Goal: Task Accomplishment & Management: Use online tool/utility

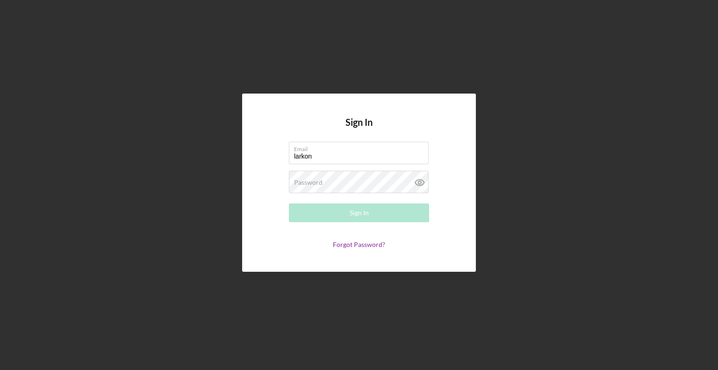
type input "[EMAIL_ADDRESS][DOMAIN_NAME]"
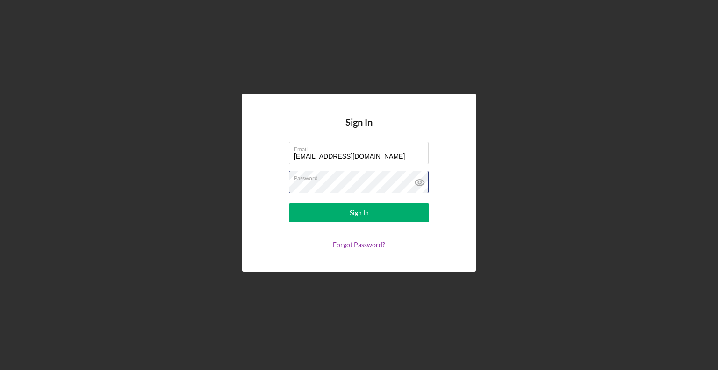
click at [289, 203] on button "Sign In" at bounding box center [359, 212] width 140 height 19
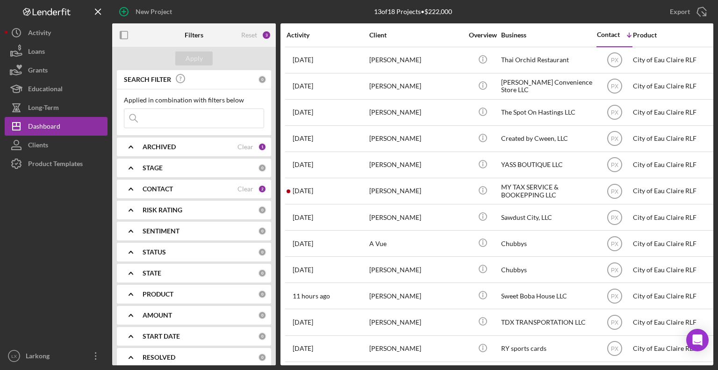
click at [187, 189] on div "CONTACT" at bounding box center [190, 188] width 95 height 7
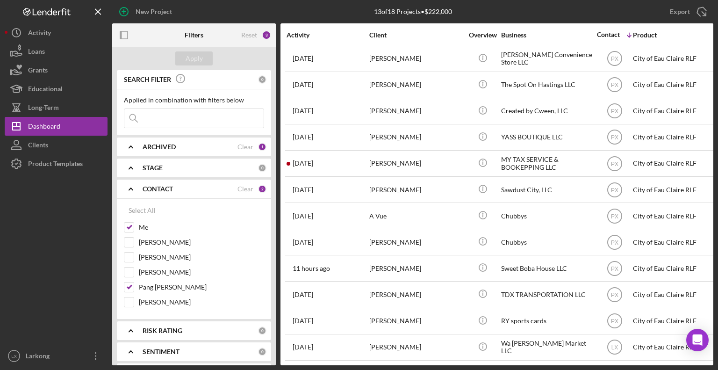
scroll to position [34, 0]
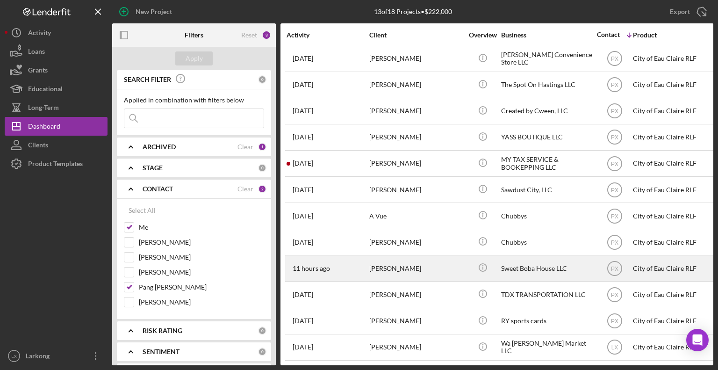
click at [514, 266] on div "Sweet Boba House LLC" at bounding box center [548, 268] width 94 height 25
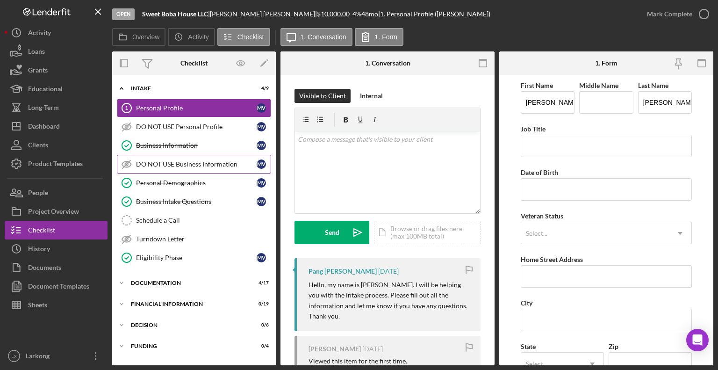
click at [186, 167] on div "DO NOT USE Business Information" at bounding box center [196, 163] width 121 height 7
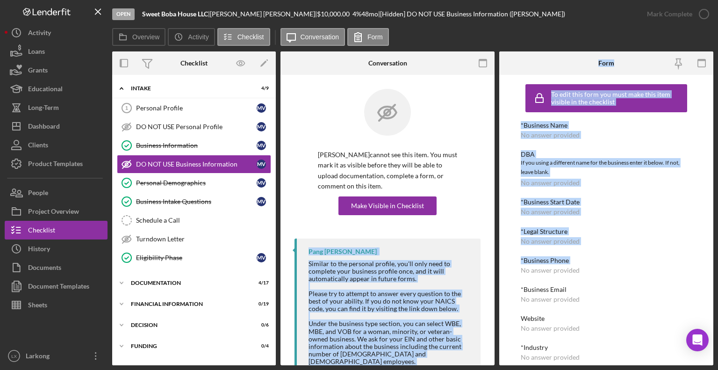
drag, startPoint x: 495, startPoint y: 225, endPoint x: 497, endPoint y: 274, distance: 49.1
click at [497, 274] on div "Overview Internal Workflow Stage Open Icon/Dropdown Arrow Archive (can unarchiv…" at bounding box center [412, 208] width 601 height 314
click at [598, 205] on div "*Business Start Date" at bounding box center [606, 201] width 171 height 7
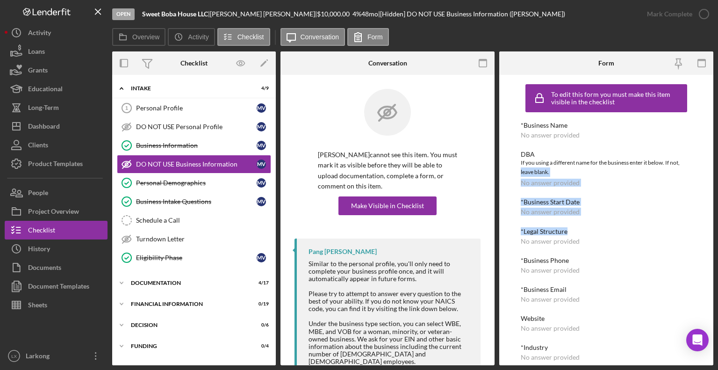
drag, startPoint x: 714, startPoint y: 164, endPoint x: 714, endPoint y: 225, distance: 61.2
click at [714, 225] on div "Open Sweet Boba House LLC | [PERSON_NAME] | $10,000.00 4 % 48 mo | [Hidden] DO …" at bounding box center [359, 185] width 718 height 370
click at [632, 215] on div "*Business Start Date No answer provided" at bounding box center [606, 206] width 171 height 17
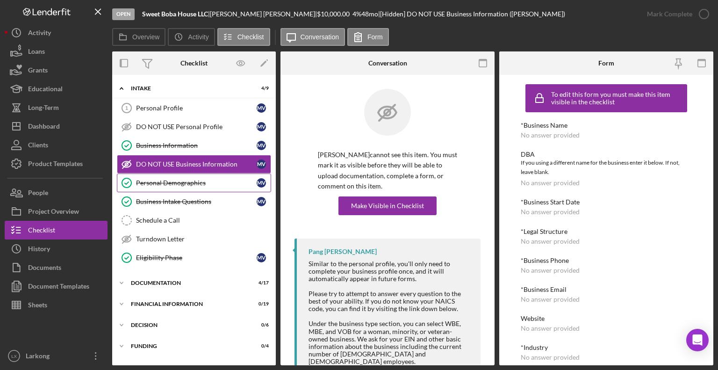
click at [187, 184] on div "Personal Demographics" at bounding box center [196, 182] width 121 height 7
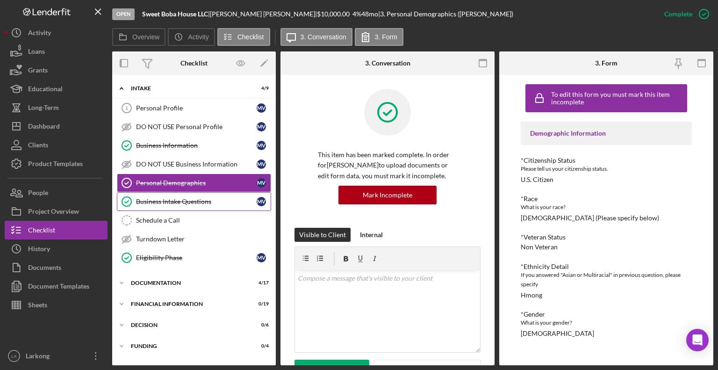
click at [187, 198] on div "Business Intake Questions" at bounding box center [196, 201] width 121 height 7
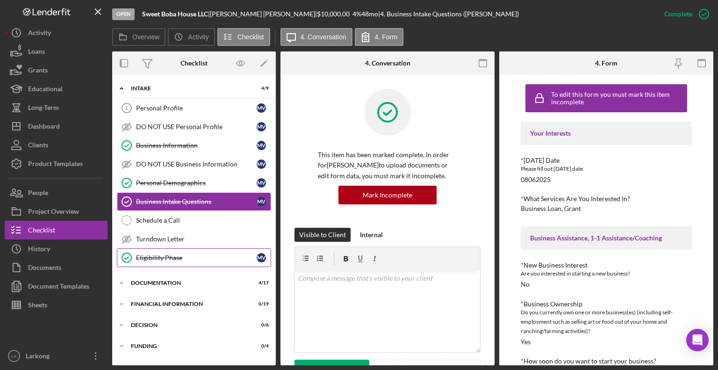
click at [183, 257] on div "Eligibility Phase" at bounding box center [196, 257] width 121 height 7
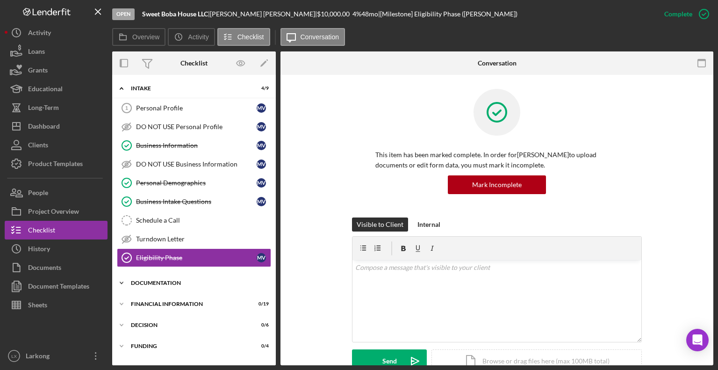
click at [176, 280] on div "Documentation" at bounding box center [197, 283] width 133 height 6
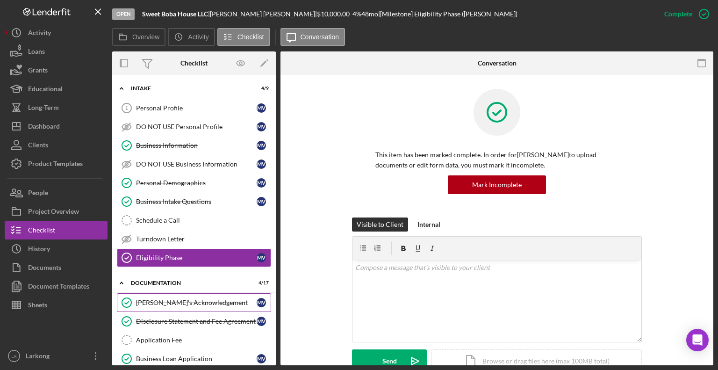
click at [176, 303] on div "[PERSON_NAME]'s Acknowledgement" at bounding box center [196, 302] width 121 height 7
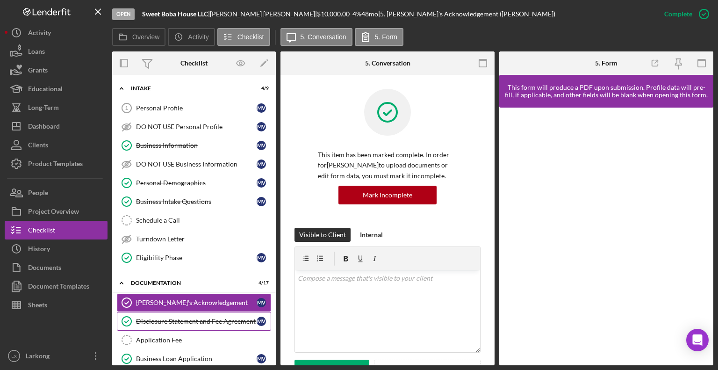
click at [174, 321] on div "Disclosure Statement and Fee Agreement" at bounding box center [196, 320] width 121 height 7
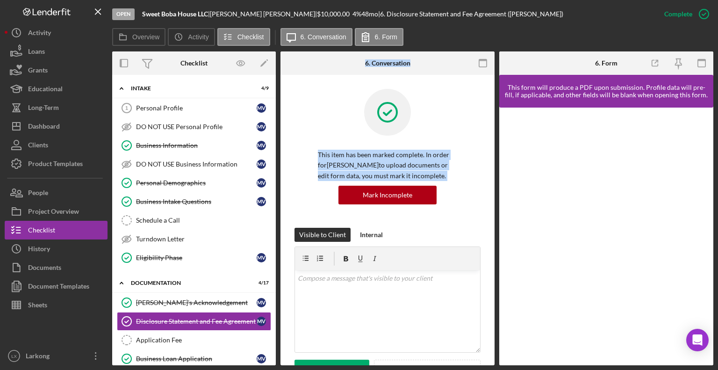
drag, startPoint x: 276, startPoint y: 141, endPoint x: 279, endPoint y: 196, distance: 55.2
click at [279, 196] on div "Overview Internal Workflow Stage Open Icon/Dropdown Arrow Archive (can unarchiv…" at bounding box center [412, 208] width 601 height 314
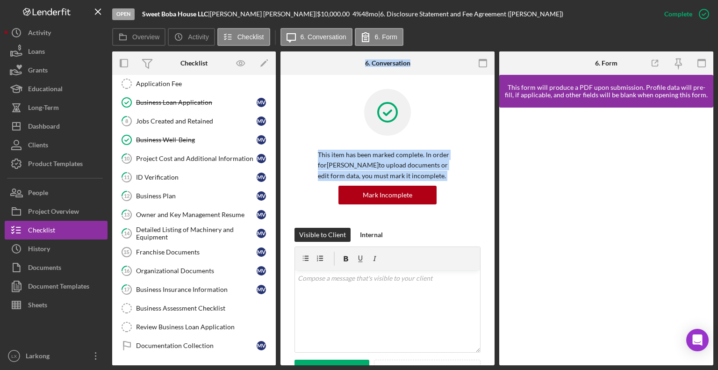
scroll to position [262, 0]
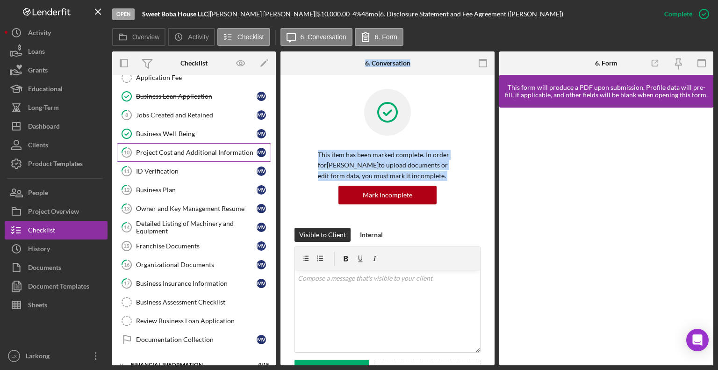
click at [193, 149] on div "Project Cost and Additional Information" at bounding box center [196, 152] width 121 height 7
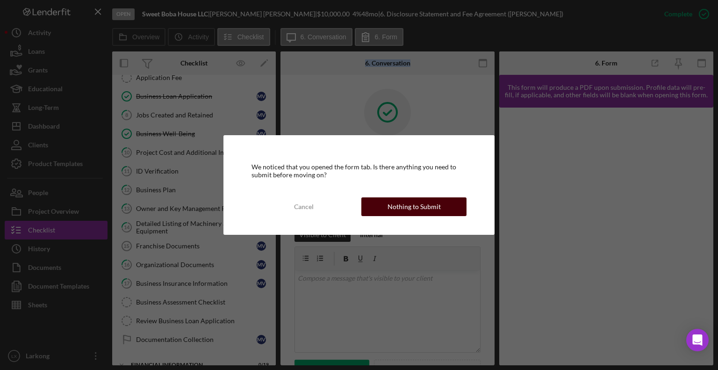
click at [383, 203] on button "Nothing to Submit" at bounding box center [413, 206] width 105 height 19
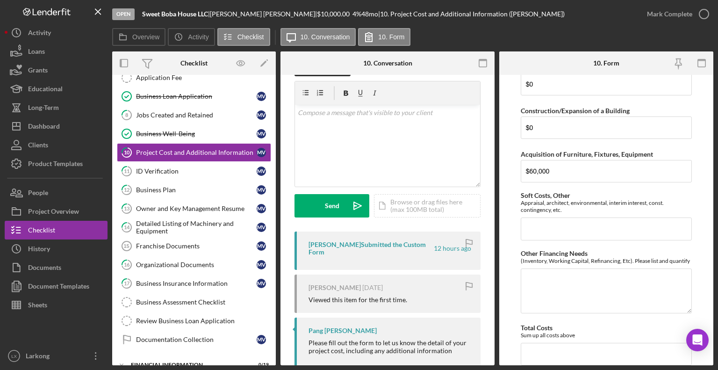
scroll to position [38, 0]
